Goal: Transaction & Acquisition: Purchase product/service

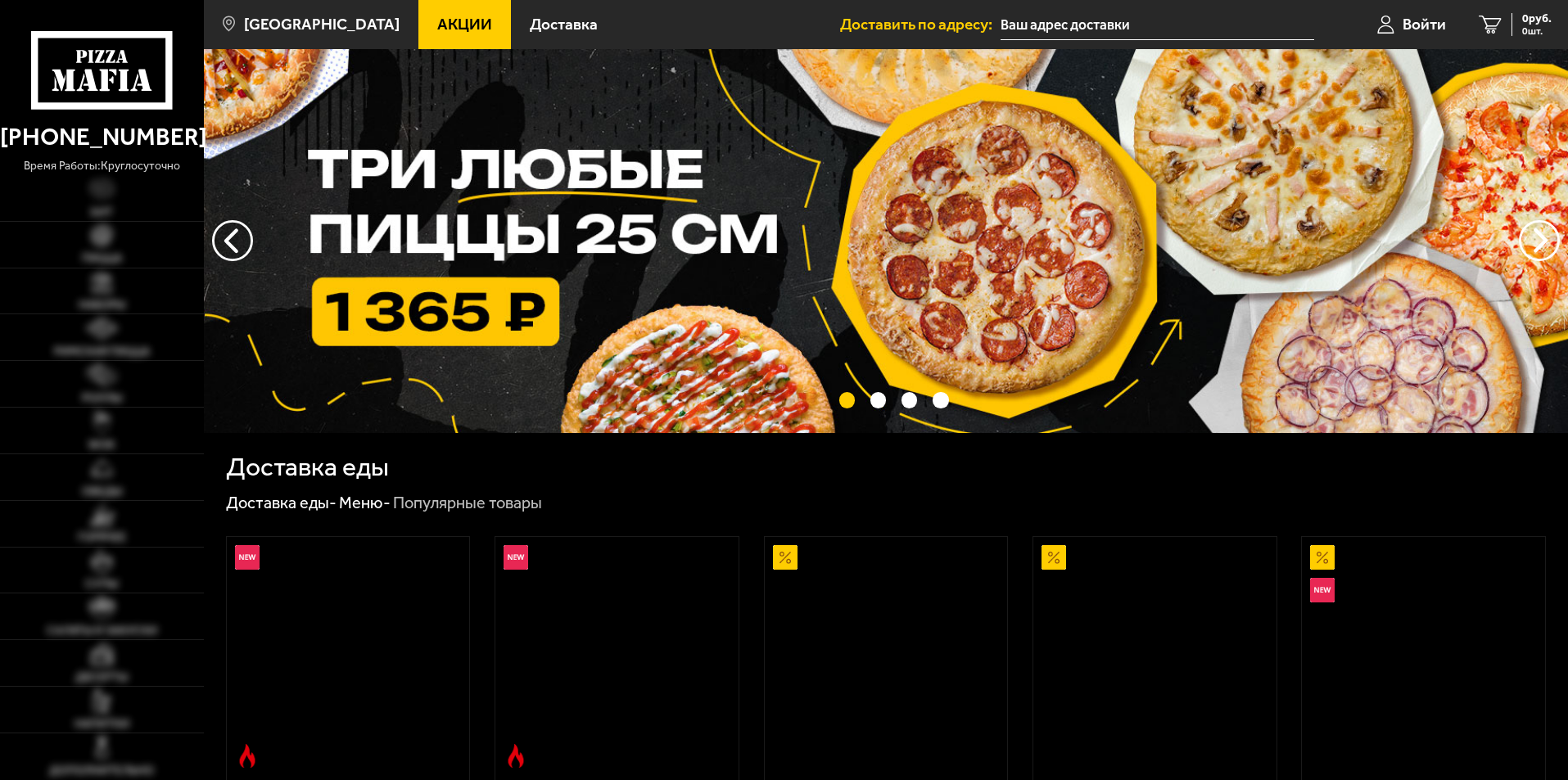
click at [1110, 20] on input "text" at bounding box center [1158, 25] width 314 height 30
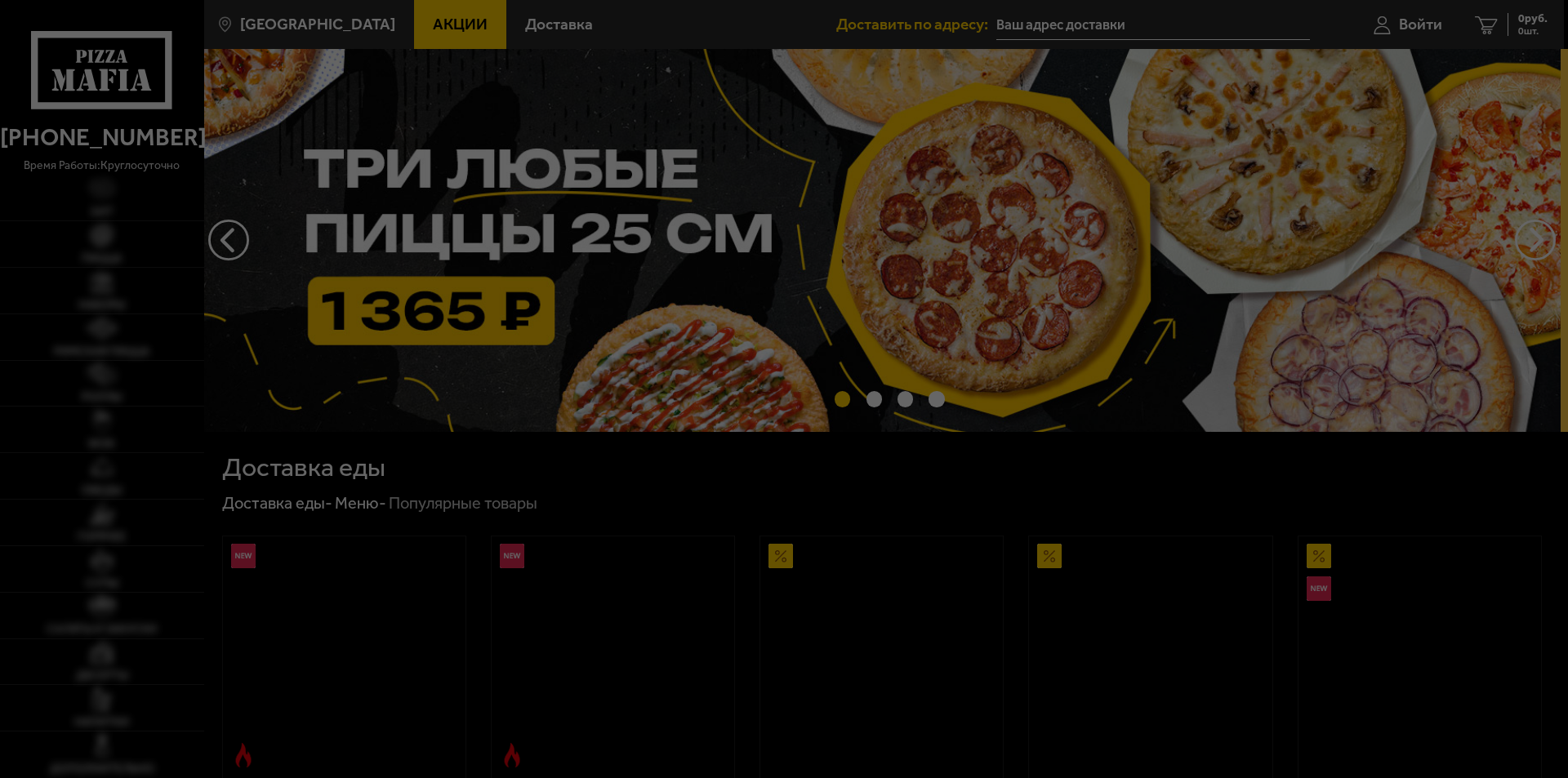
click at [1150, 33] on div at bounding box center [784, 389] width 1568 height 778
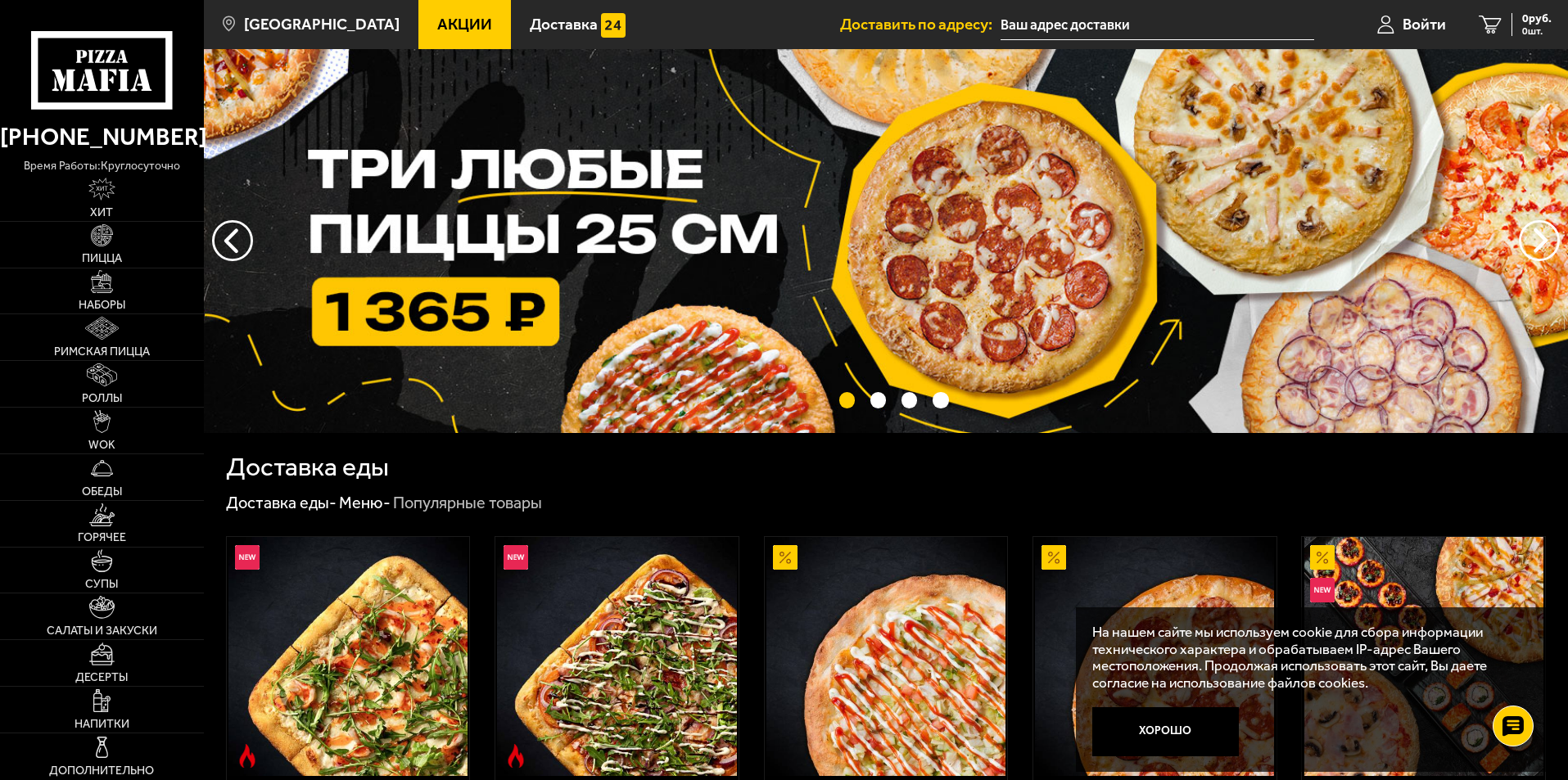
click at [1145, 23] on input "text" at bounding box center [1158, 25] width 314 height 30
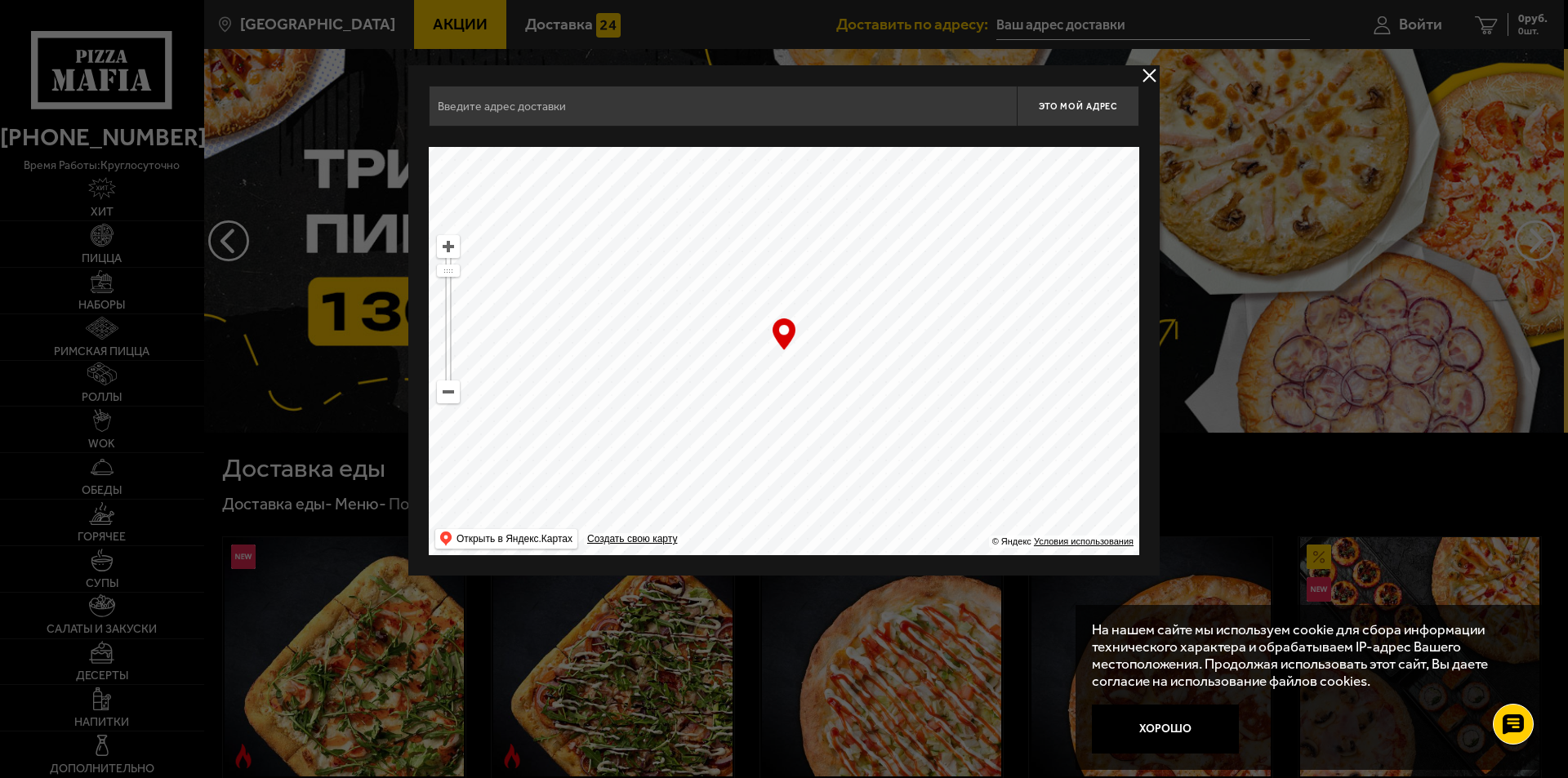
click at [611, 108] on input "text" at bounding box center [722, 106] width 588 height 41
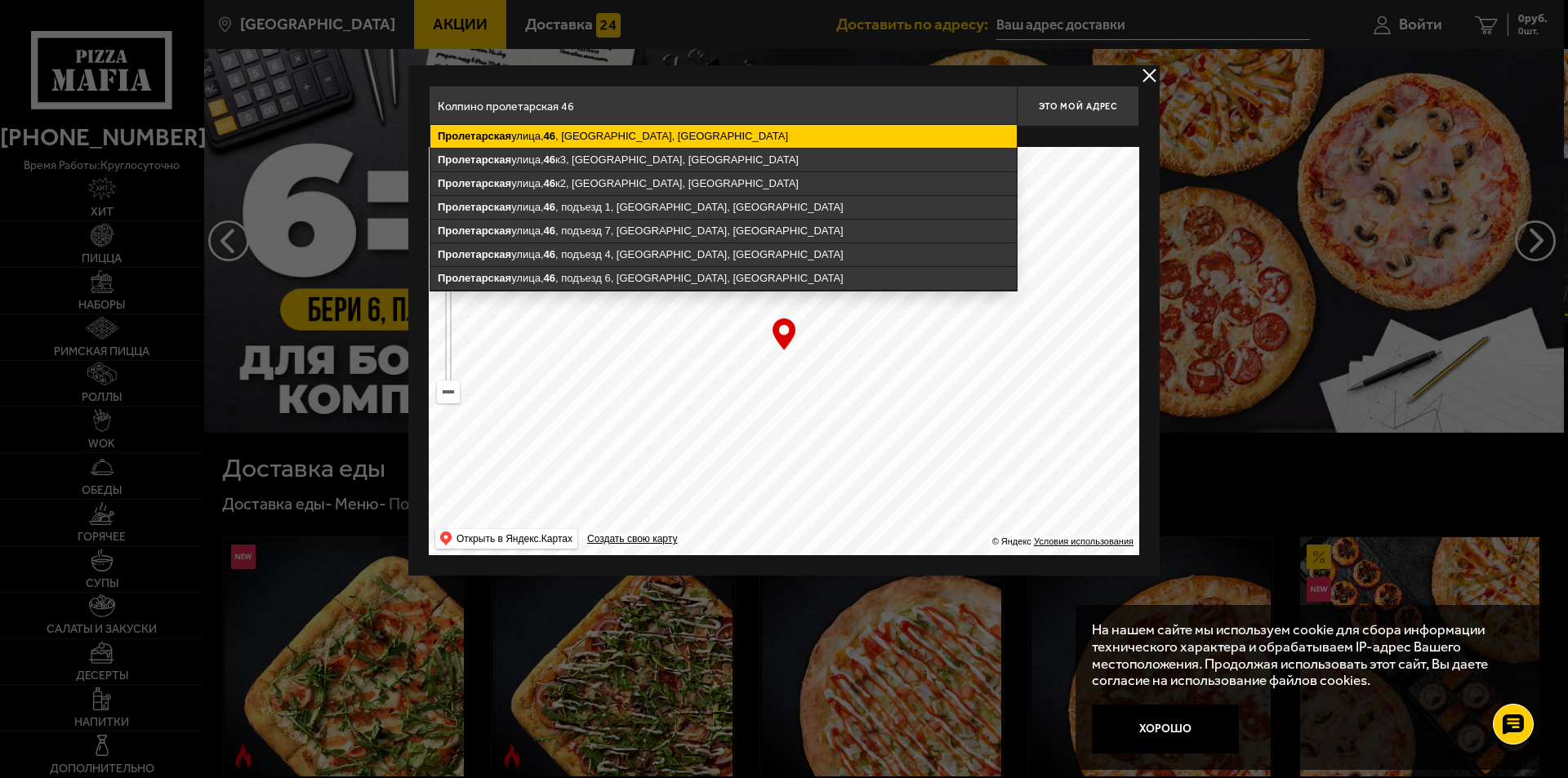
click at [575, 134] on ymaps "[STREET_ADDRESS]" at bounding box center [723, 136] width 586 height 23
type input "[STREET_ADDRESS]"
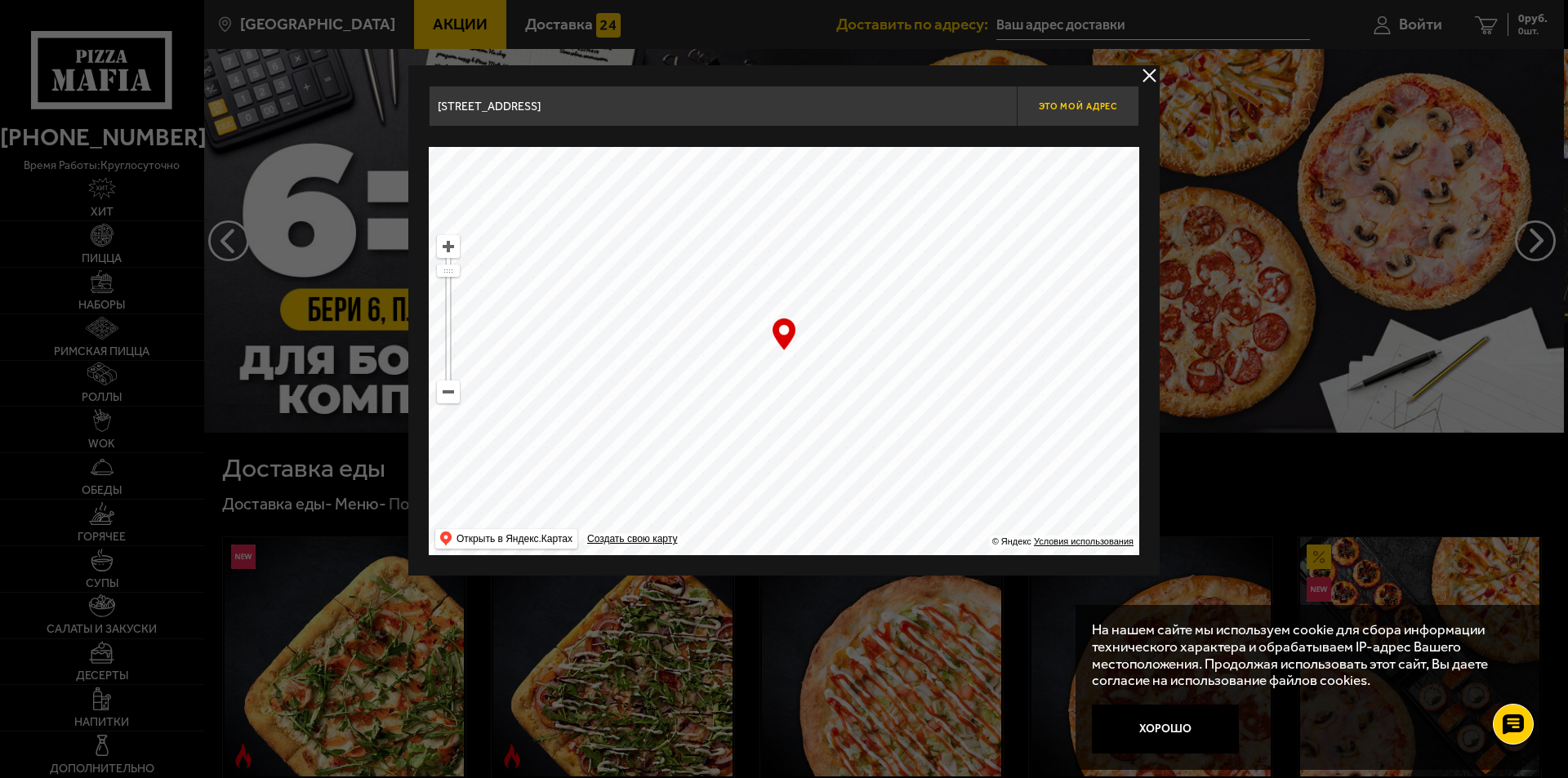
click at [1068, 111] on span "Это мой адрес" at bounding box center [1078, 106] width 78 height 10
type input "[STREET_ADDRESS]"
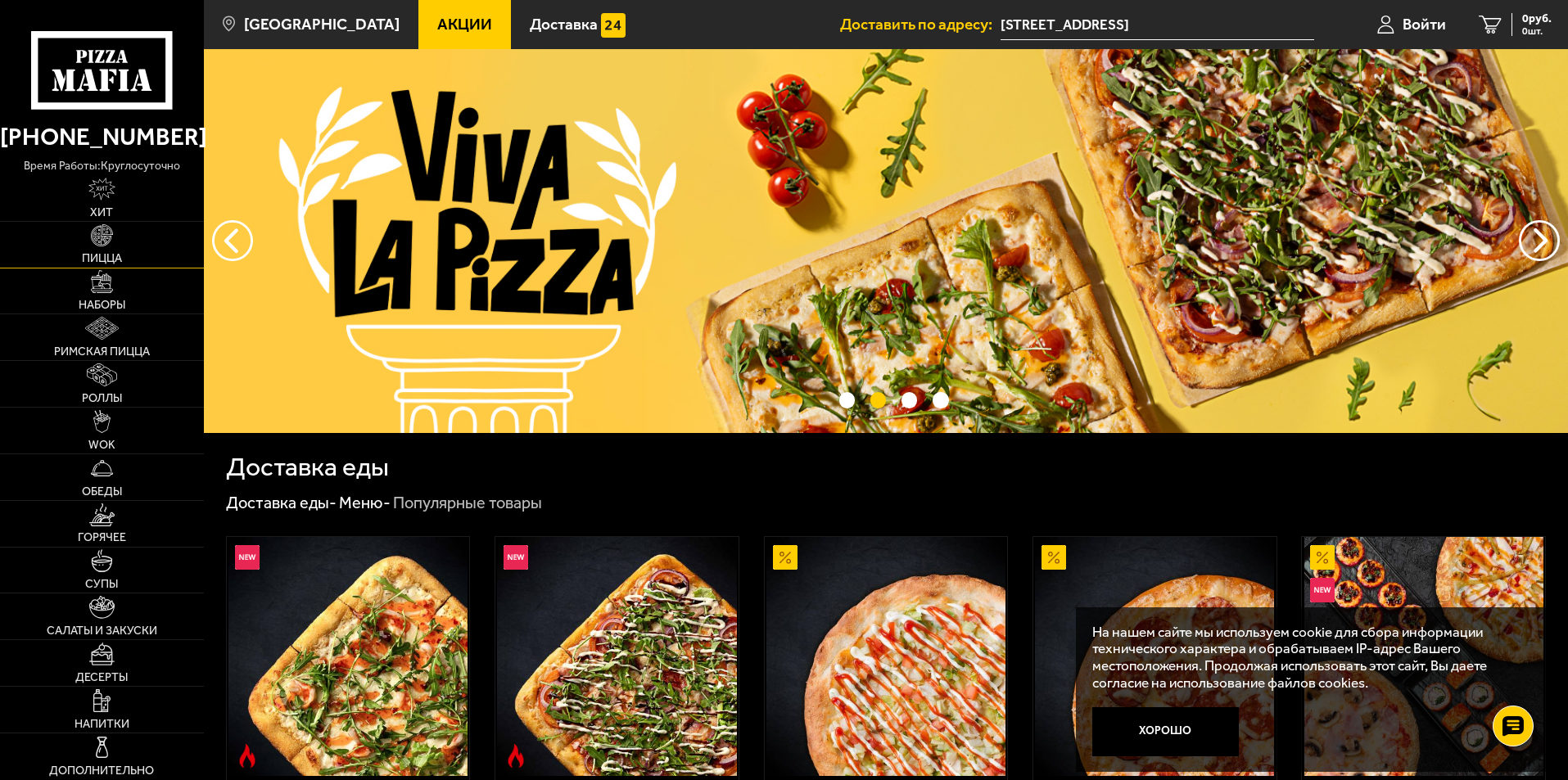
click at [109, 248] on link "Пицца" at bounding box center [102, 245] width 204 height 46
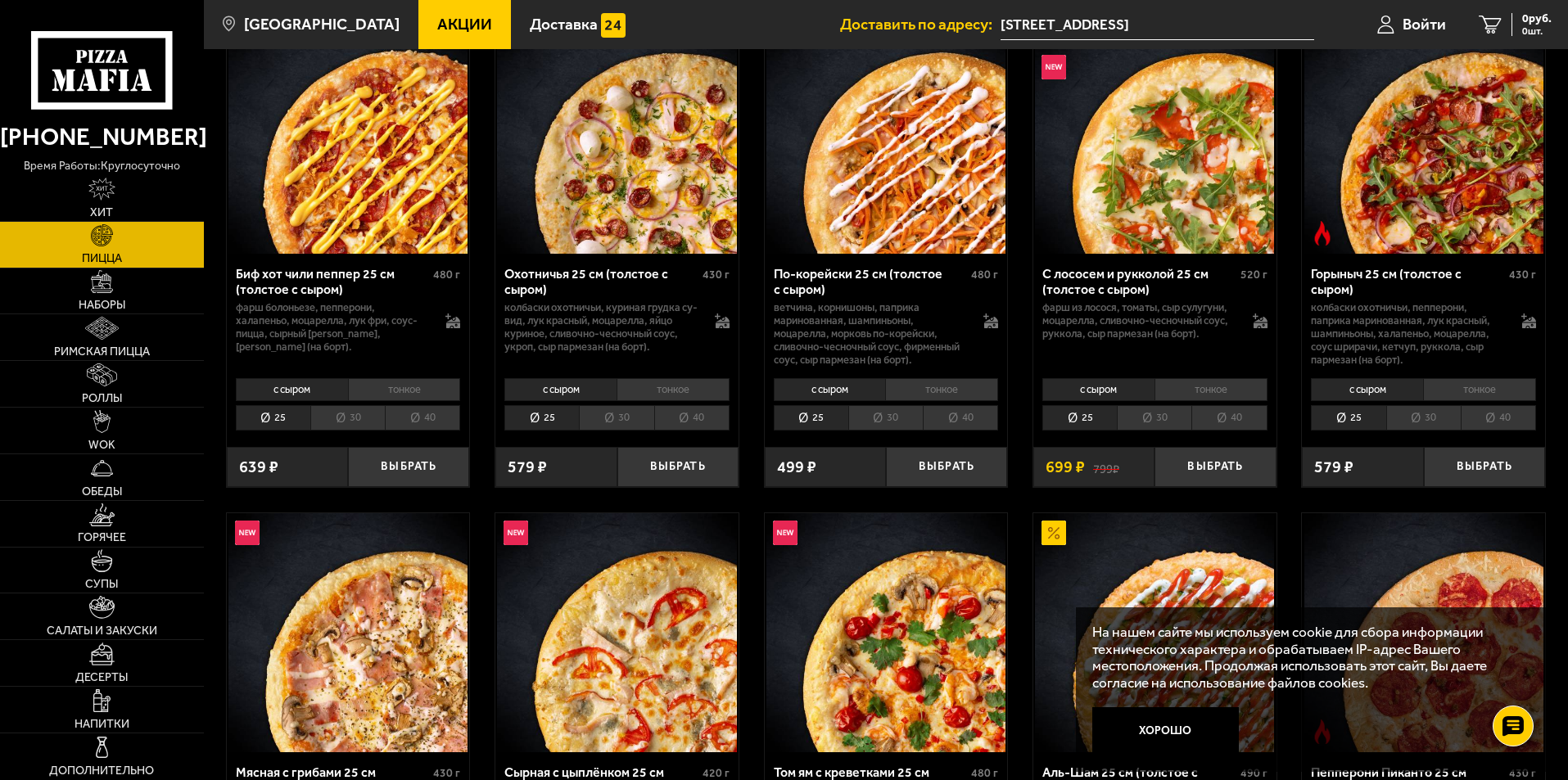
scroll to position [163, 0]
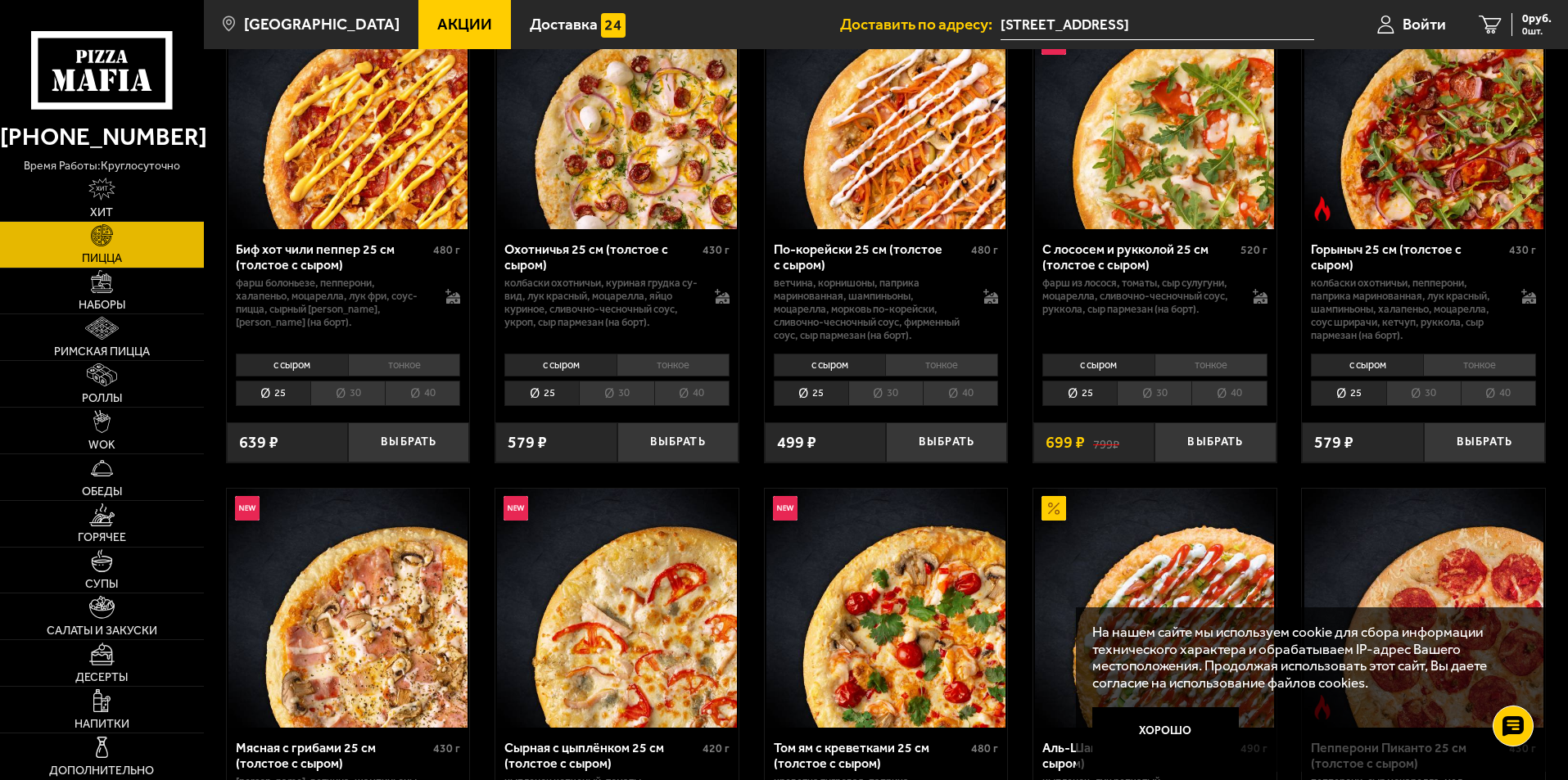
click at [349, 390] on li "30" at bounding box center [348, 393] width 75 height 25
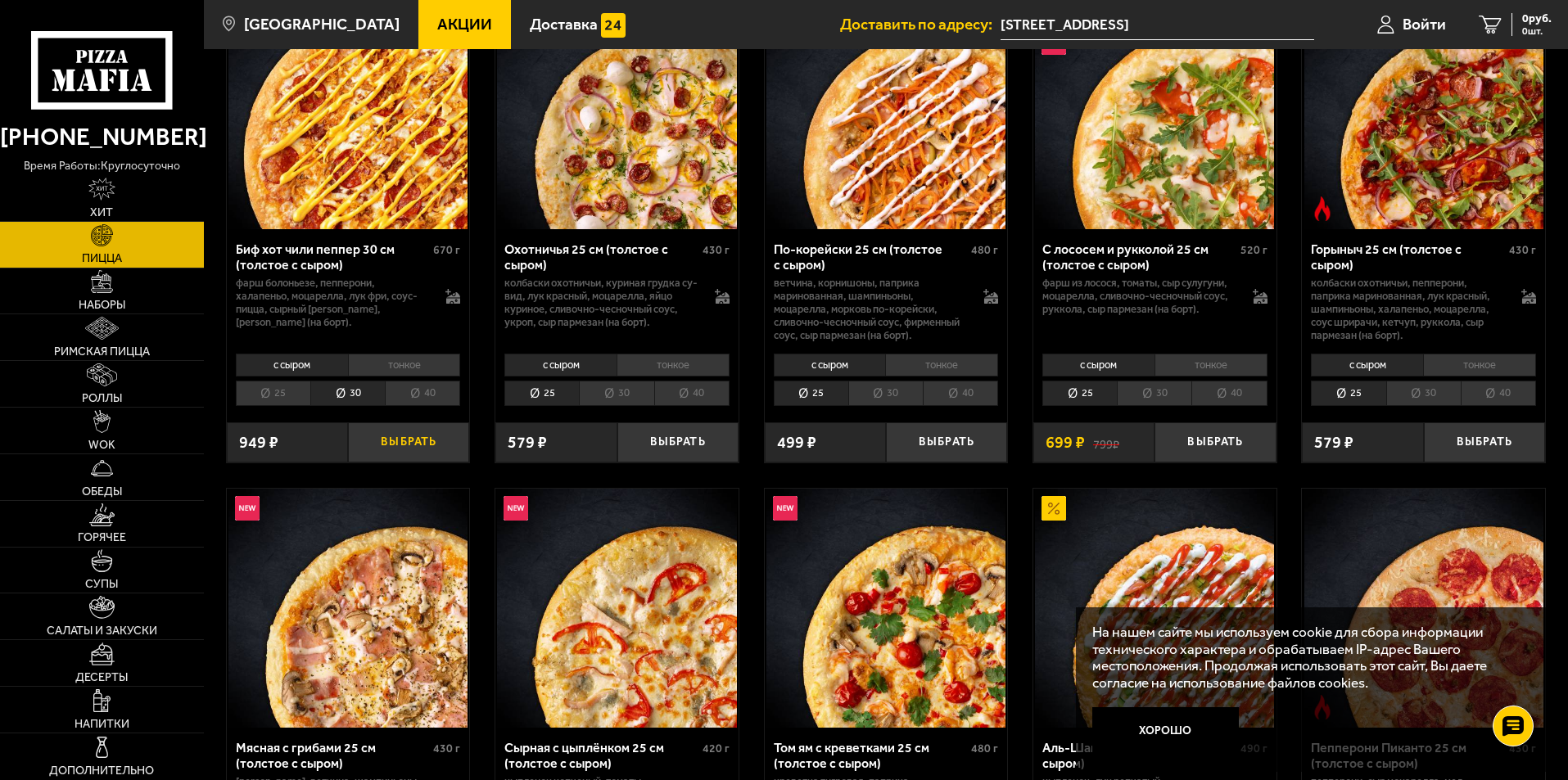
click at [421, 438] on button "Выбрать" at bounding box center [408, 442] width 121 height 40
click at [116, 533] on span "Горячее" at bounding box center [102, 538] width 49 height 11
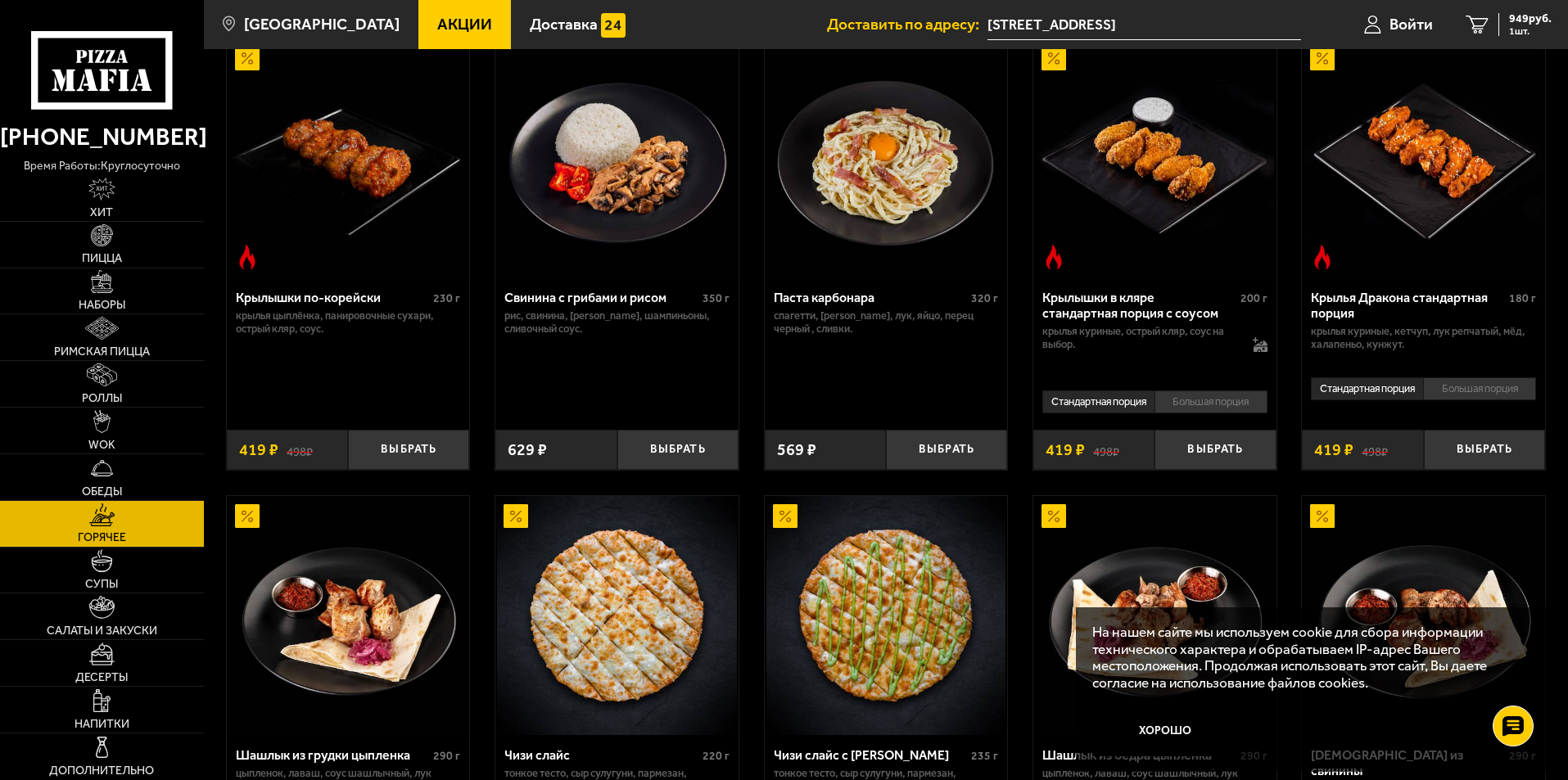
scroll to position [655, 0]
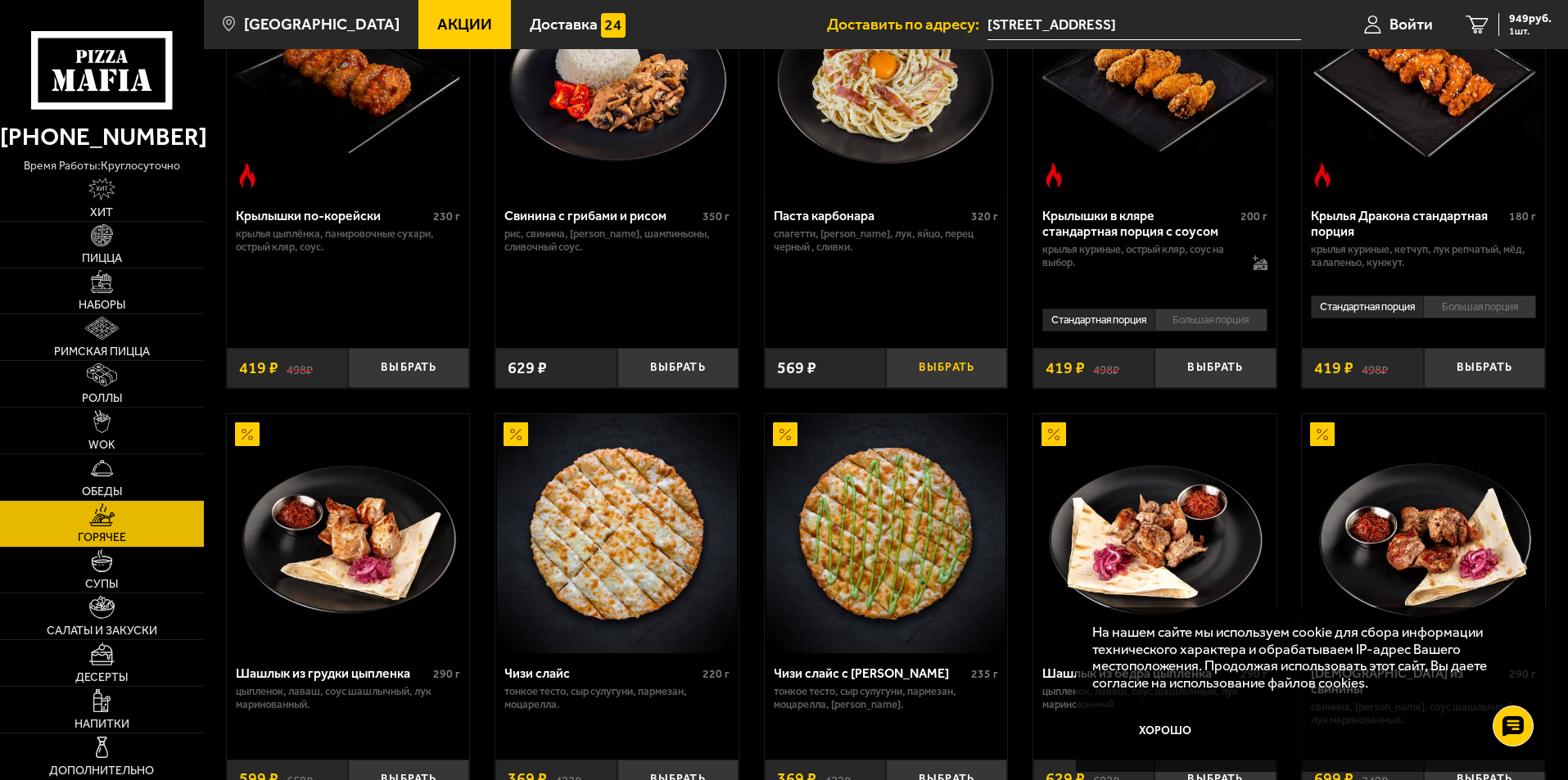
click at [958, 380] on button "Выбрать" at bounding box center [947, 367] width 121 height 40
click at [1506, 16] on span "1518 руб." at bounding box center [1527, 19] width 50 height 11
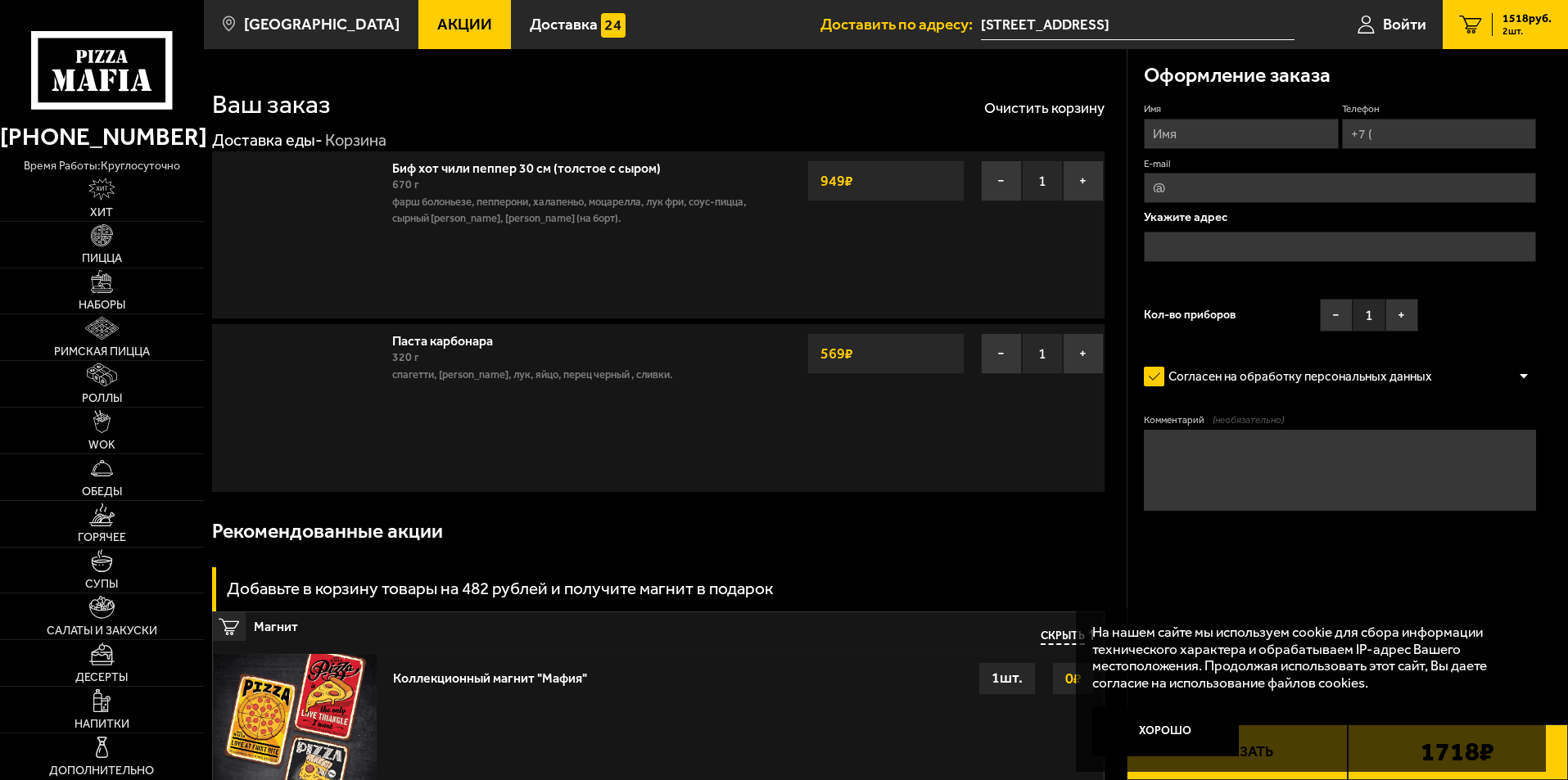
type input "[STREET_ADDRESS]"
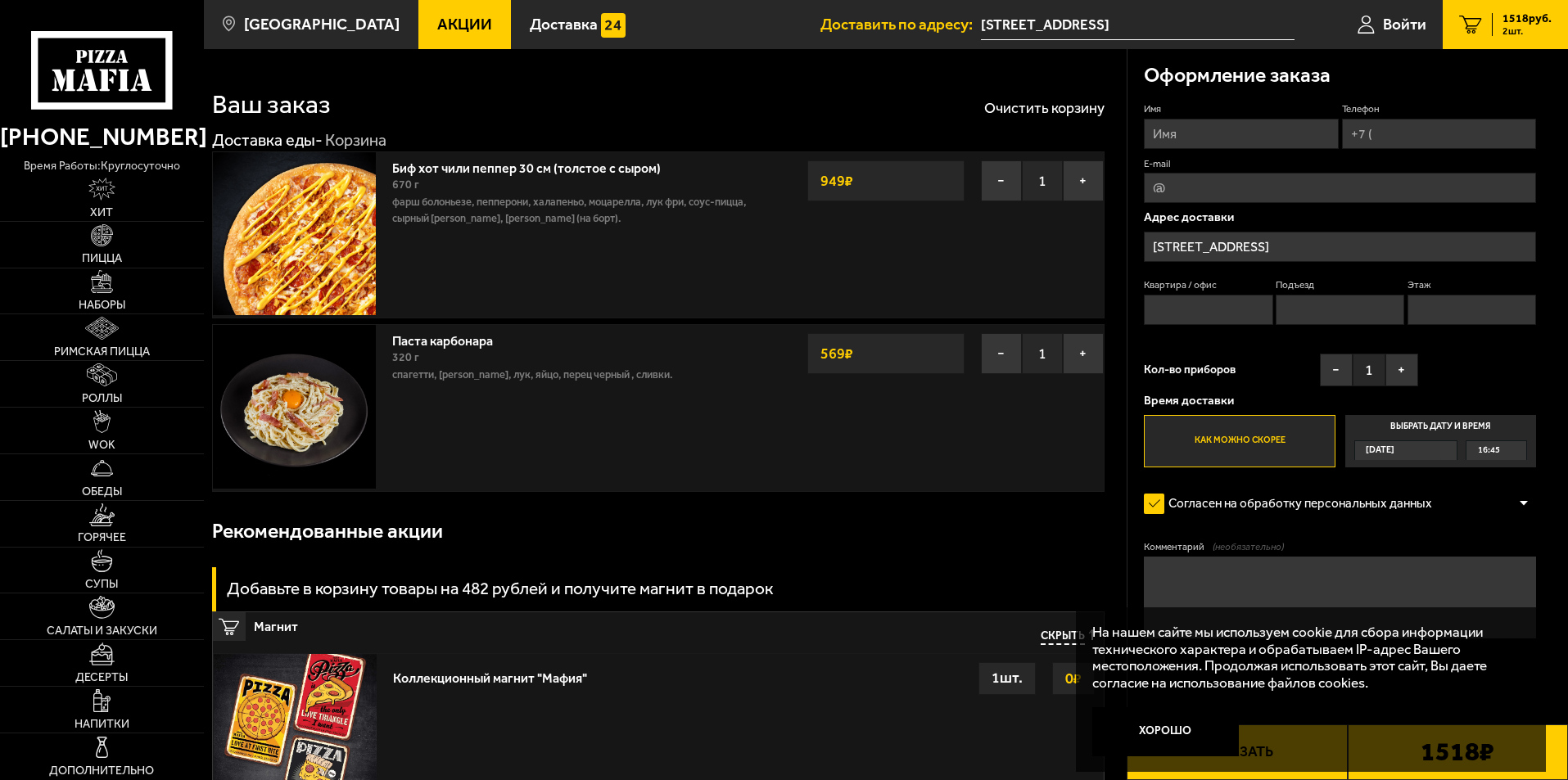
click at [1209, 139] on input "Имя" at bounding box center [1241, 134] width 194 height 30
type input "[PERSON_NAME]"
click at [1392, 129] on input "Телефон" at bounding box center [1439, 134] width 194 height 30
type input "[PHONE_NUMBER]"
click at [1173, 305] on input "Квартира / офис" at bounding box center [1208, 310] width 129 height 30
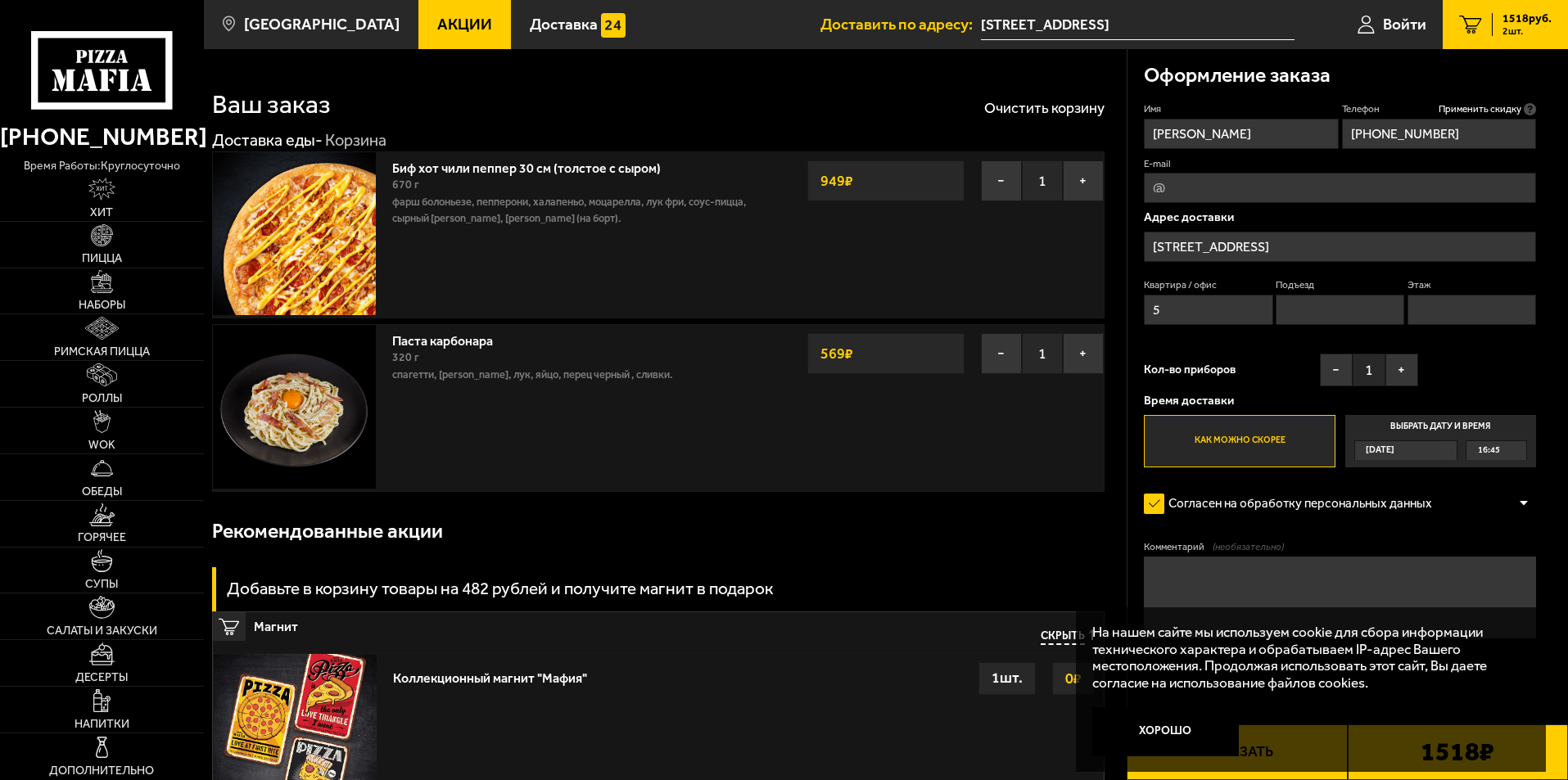
type input "5"
click at [1298, 303] on input "Подъезд" at bounding box center [1340, 310] width 129 height 30
type input "1"
click at [1434, 307] on input "Этаж" at bounding box center [1473, 310] width 129 height 30
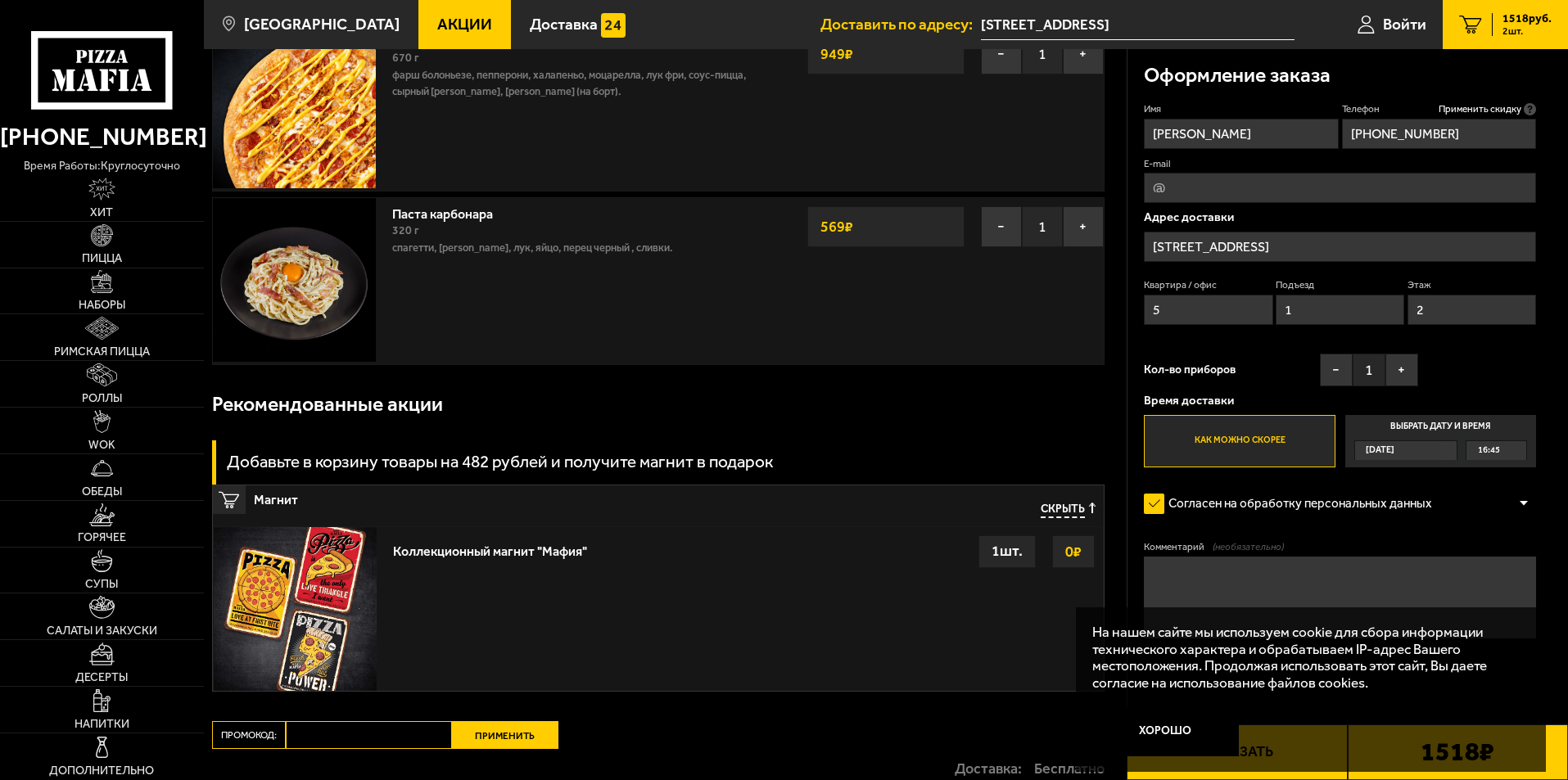
scroll to position [163, 0]
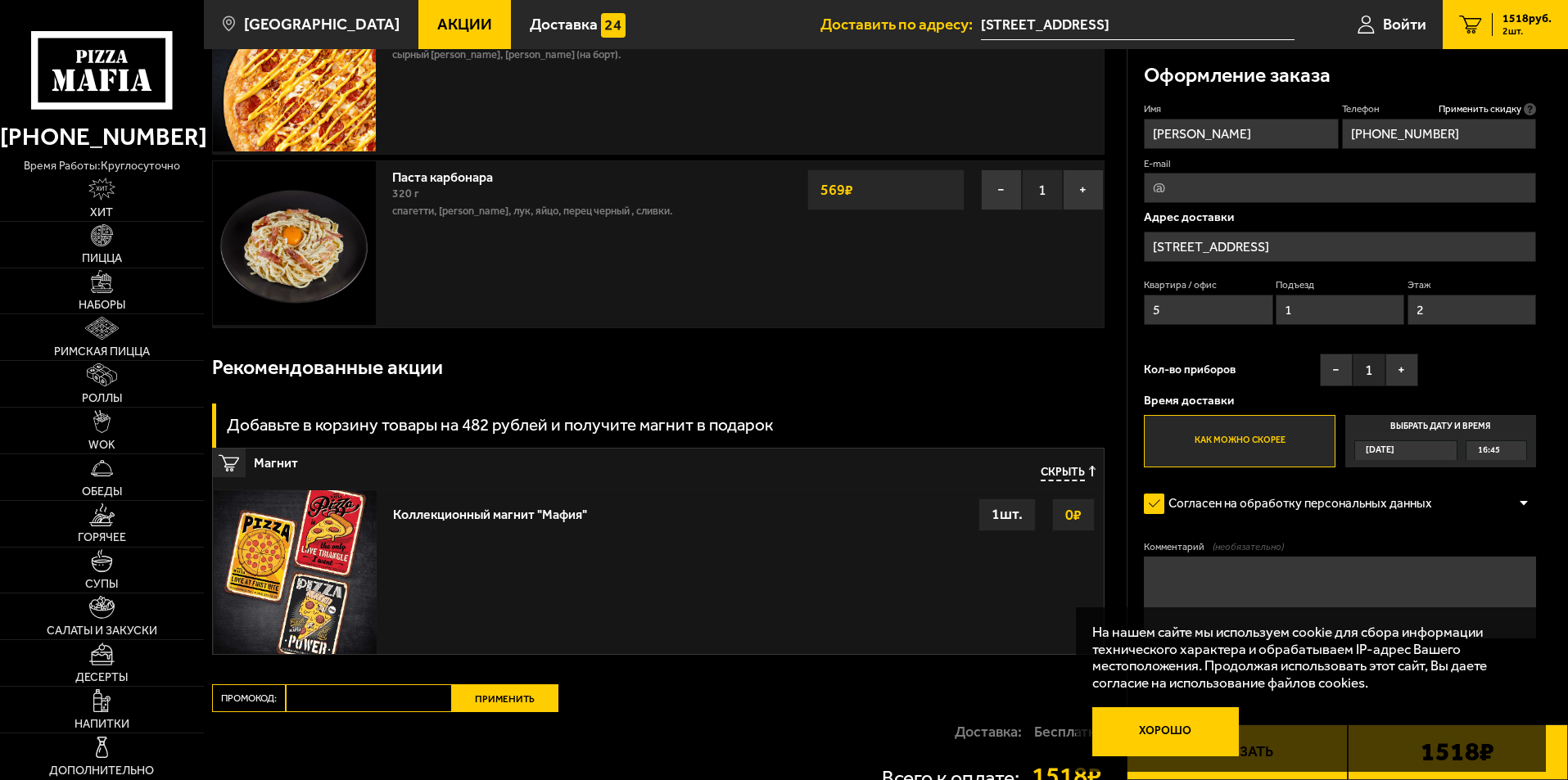
type input "2"
click at [1184, 729] on button "Хорошо" at bounding box center [1166, 731] width 148 height 50
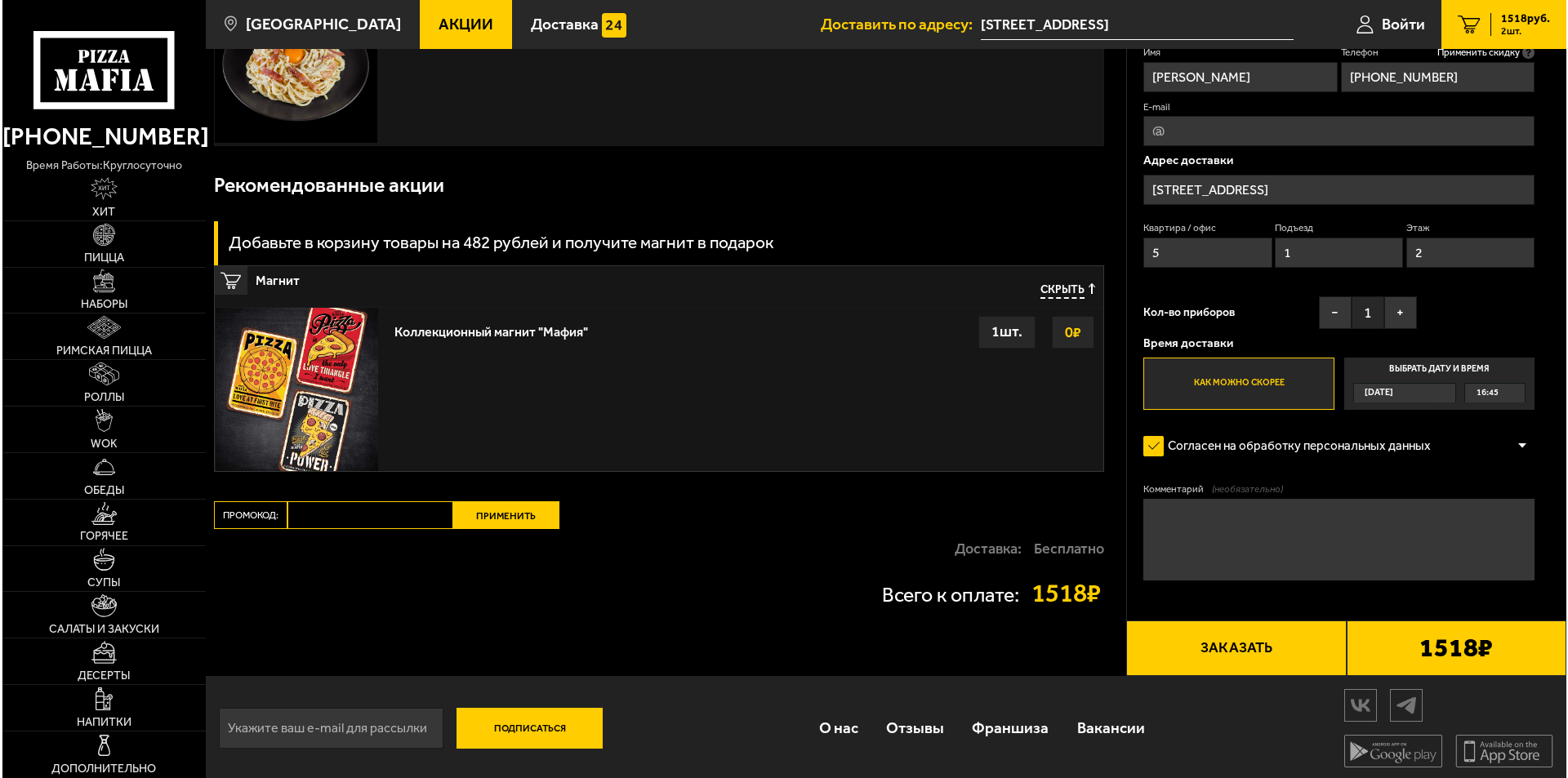
scroll to position [349, 0]
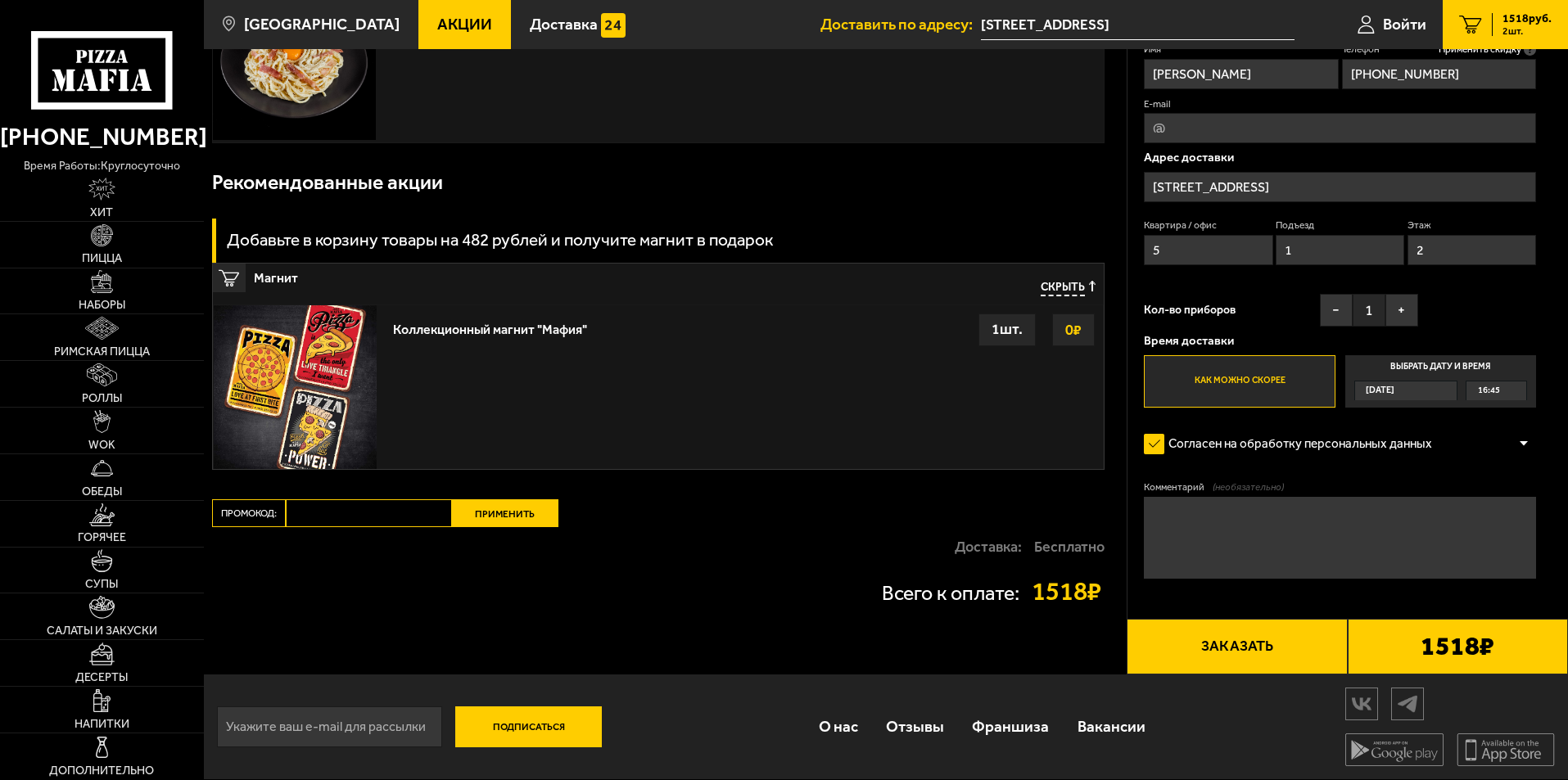
click at [1242, 652] on button "Заказать" at bounding box center [1237, 647] width 221 height 56
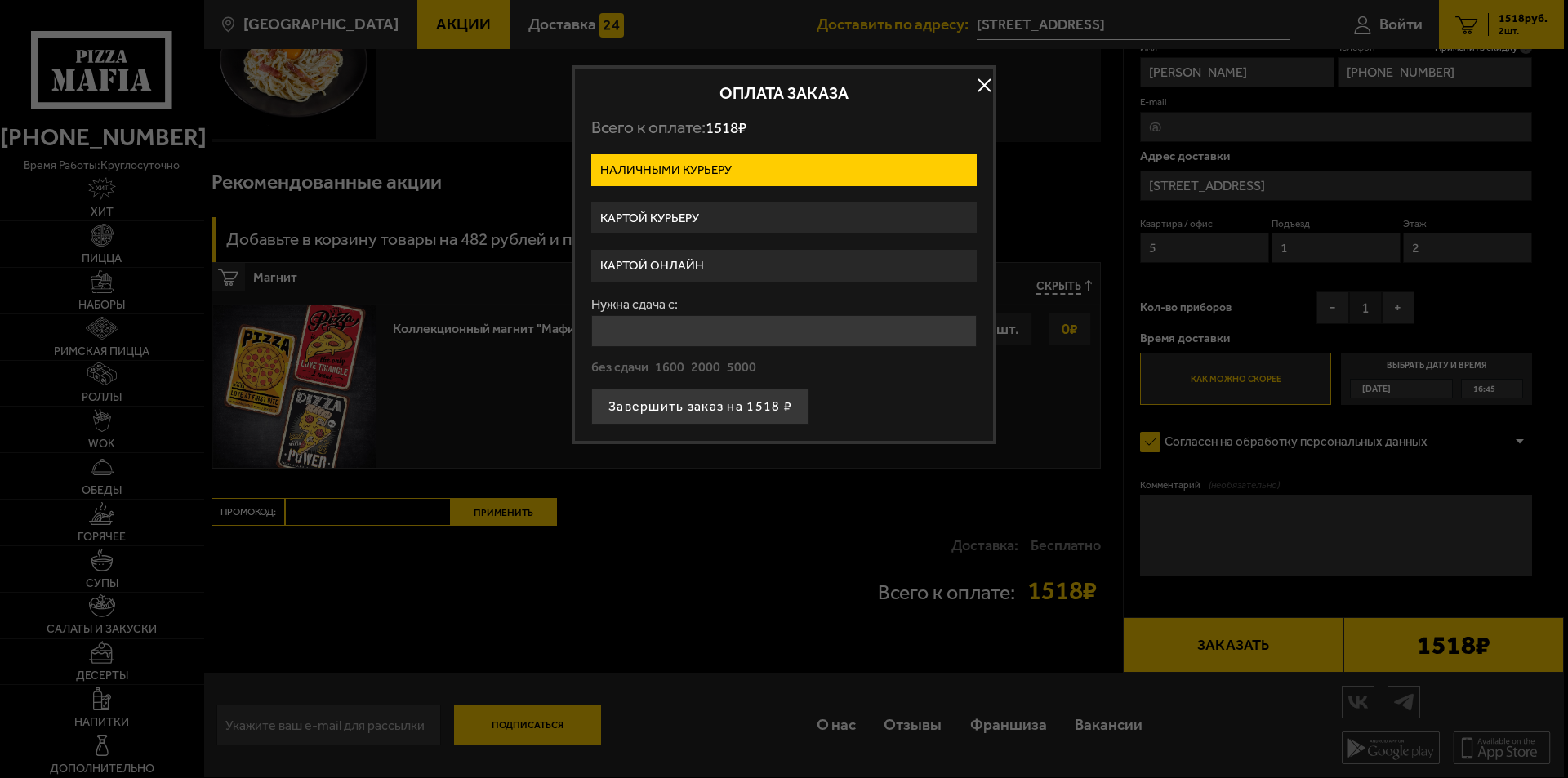
click at [687, 219] on label "Картой курьеру" at bounding box center [784, 218] width 386 height 32
click at [0, 0] on input "Картой курьеру" at bounding box center [0, 0] width 0 height 0
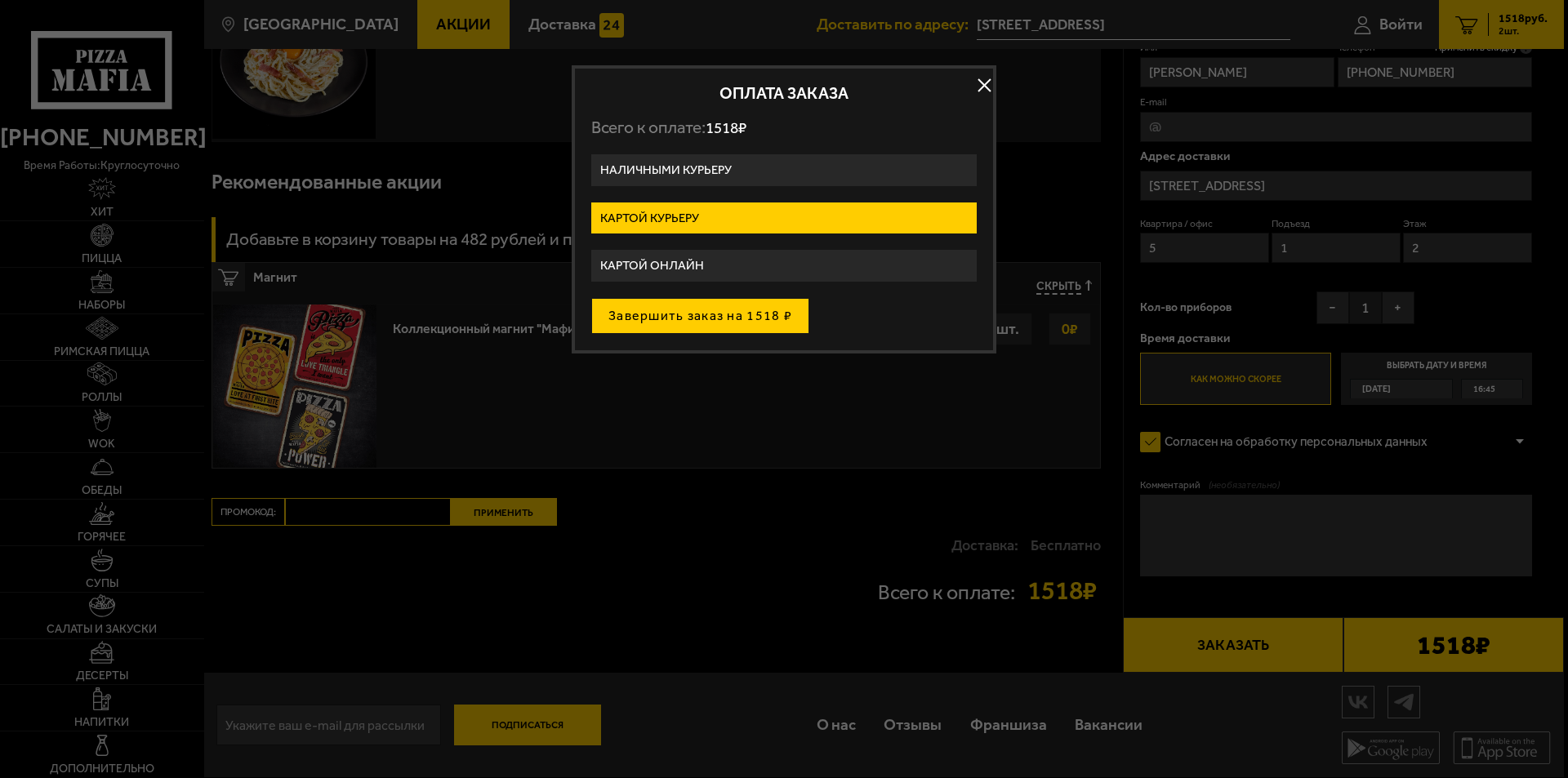
click at [671, 323] on button "Завершить заказ на 1518 ₽" at bounding box center [701, 316] width 218 height 36
